Goal: Find contact information: Find contact information

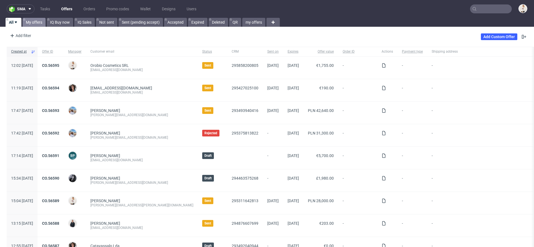
click at [41, 23] on link "My offers" at bounding box center [34, 22] width 23 height 9
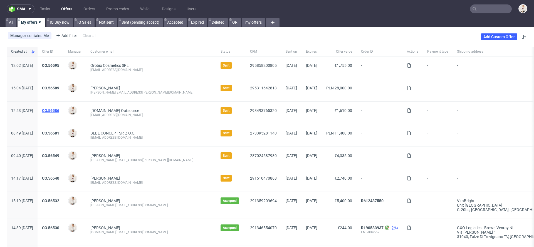
click at [59, 110] on link "CO.56586" at bounding box center [50, 110] width 17 height 4
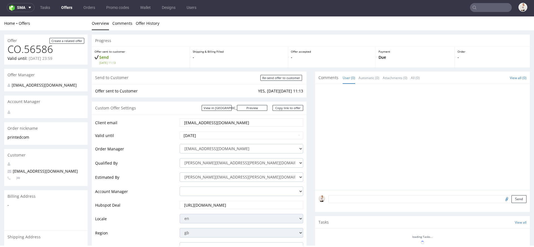
scroll to position [273, 0]
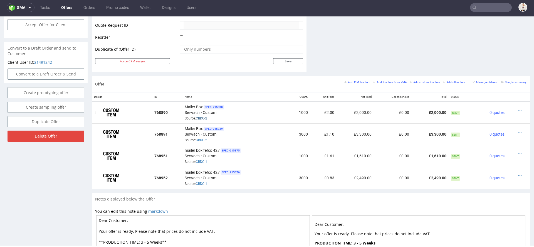
click at [202, 116] on link "CBDC-2" at bounding box center [201, 118] width 11 height 4
click at [490, 2] on nav "sma Tasks Offers Orders Promo codes Wallet Designs Users" at bounding box center [267, 8] width 534 height 18
click at [490, 11] on input "text" at bounding box center [491, 7] width 42 height 9
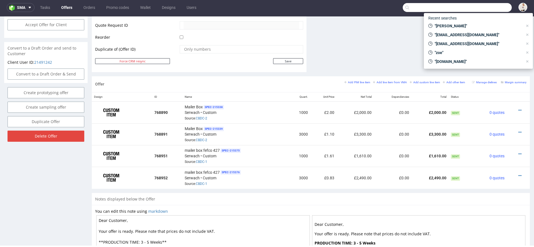
paste input "[PERSON_NAME][EMAIL_ADDRESS][DOMAIN_NAME]"
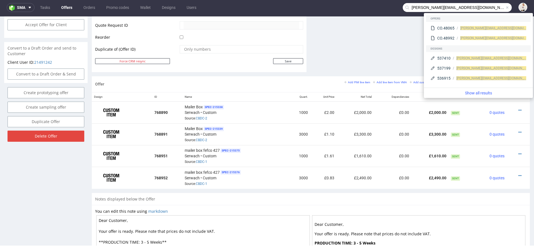
drag, startPoint x: 417, startPoint y: 9, endPoint x: 380, endPoint y: 7, distance: 37.6
click at [380, 7] on nav "sma Tasks Offers Orders Promo codes Wallet Designs Users [PERSON_NAME][EMAIL_AD…" at bounding box center [267, 8] width 534 height 18
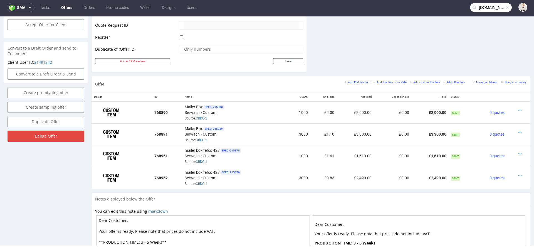
type input "[DOMAIN_NAME]"
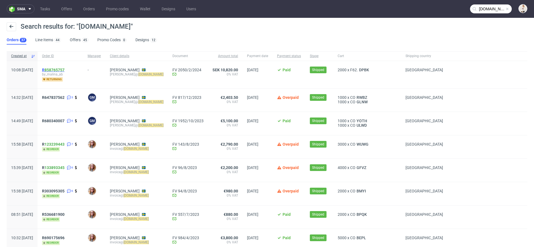
click at [60, 70] on span "R 858765757" at bounding box center [53, 70] width 23 height 4
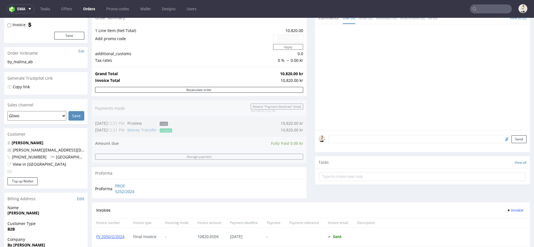
scroll to position [60, 0]
drag, startPoint x: 61, startPoint y: 151, endPoint x: 12, endPoint y: 152, distance: 49.8
click at [12, 152] on p "[PERSON_NAME][EMAIL_ADDRESS][DOMAIN_NAME]" at bounding box center [46, 151] width 77 height 6
copy link "[PERSON_NAME][EMAIL_ADDRESS][DOMAIN_NAME]"
